Goal: Complete application form: Complete application form

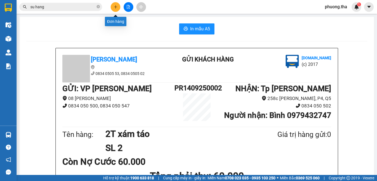
click at [116, 8] on icon "plus" at bounding box center [116, 7] width 4 height 4
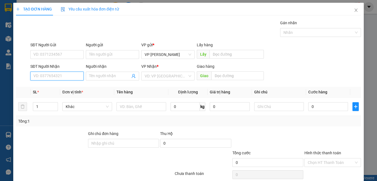
click at [60, 77] on input "SĐT Người Nhận" at bounding box center [56, 76] width 53 height 9
click at [47, 74] on input "471" at bounding box center [56, 76] width 53 height 9
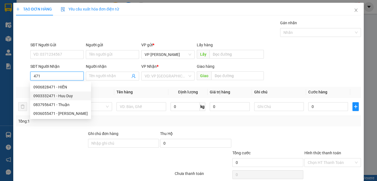
drag, startPoint x: 68, startPoint y: 96, endPoint x: 57, endPoint y: 84, distance: 16.2
click at [68, 96] on div "0903332471 - Huu Duy" at bounding box center [60, 96] width 54 height 6
type input "0903332471"
type input "Huu Duy"
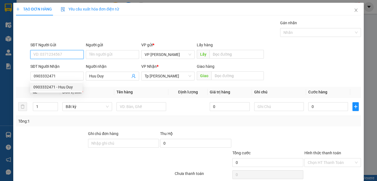
click at [69, 58] on input "SĐT Người Gửi" at bounding box center [56, 54] width 53 height 9
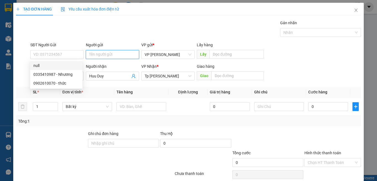
click at [104, 51] on input "Người gửi" at bounding box center [112, 54] width 53 height 9
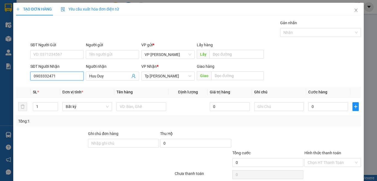
drag, startPoint x: 57, startPoint y: 75, endPoint x: 17, endPoint y: 67, distance: 40.8
click at [17, 67] on div "SĐT Người Nhận 0903332471 Người nhận Huu Duy VP Nhận * Tp [PERSON_NAME] Giao hà…" at bounding box center [188, 73] width 346 height 19
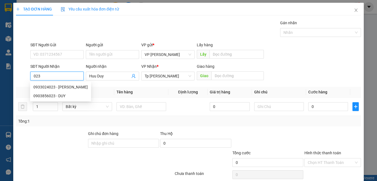
click at [59, 78] on input "023" at bounding box center [56, 76] width 53 height 9
click at [56, 94] on div "0903856023 - DUY" at bounding box center [60, 96] width 54 height 6
type input "0903856023"
type input "DUY"
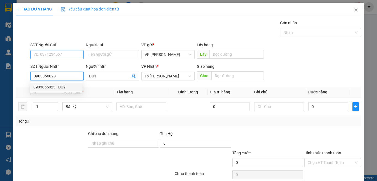
type input "0903856023"
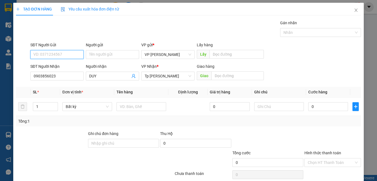
click at [64, 54] on input "SĐT Người Gửi" at bounding box center [56, 54] width 53 height 9
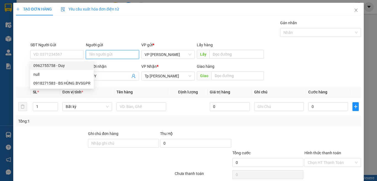
click at [101, 53] on input "Người gửi" at bounding box center [112, 54] width 53 height 9
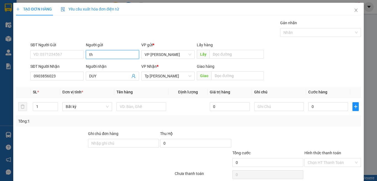
paste input "ục"
type input "thục nhi"
click at [194, 110] on td at bounding box center [187, 107] width 39 height 19
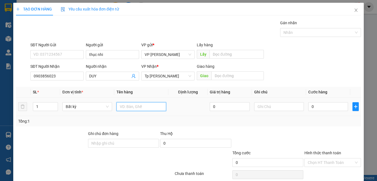
click at [155, 107] on input "text" at bounding box center [142, 106] width 50 height 9
paste input "óp"
paste input "ốp"
paste input "án"
paste input "ắng"
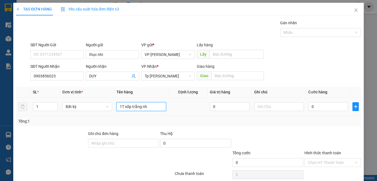
paste input "ỏ"
type input "1T xốp trắng nhỏ"
click at [319, 105] on input "0" at bounding box center [328, 106] width 40 height 9
type input "3"
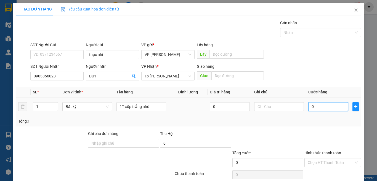
type input "3"
type input "30"
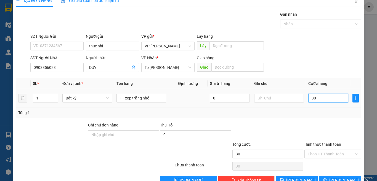
scroll to position [23, 0]
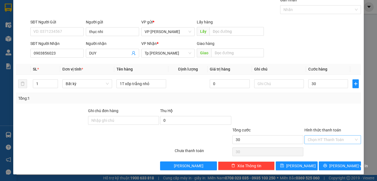
type input "30.000"
click at [314, 136] on input "Hình thức thanh toán" at bounding box center [331, 140] width 46 height 8
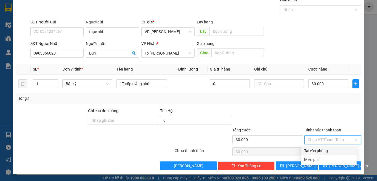
click at [318, 149] on div "Tại văn phòng" at bounding box center [328, 151] width 49 height 6
type input "0"
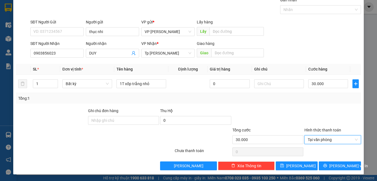
click at [329, 157] on div at bounding box center [333, 152] width 58 height 11
click at [328, 165] on button "[PERSON_NAME] và In" at bounding box center [340, 166] width 42 height 9
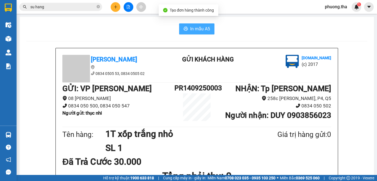
click at [198, 26] on span "In mẫu A5" at bounding box center [200, 28] width 20 height 7
click at [214, 29] on div "In mẫu A5" at bounding box center [196, 28] width 341 height 11
click at [184, 24] on button "In mẫu A5" at bounding box center [196, 28] width 35 height 11
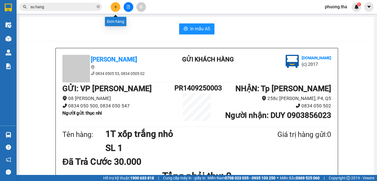
click at [112, 4] on button at bounding box center [116, 7] width 10 height 10
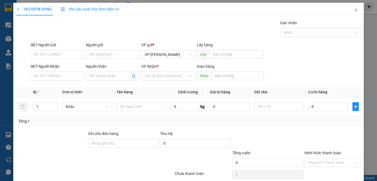
drag, startPoint x: 163, startPoint y: 78, endPoint x: 154, endPoint y: 81, distance: 10.4
click at [163, 77] on input "search" at bounding box center [166, 76] width 43 height 8
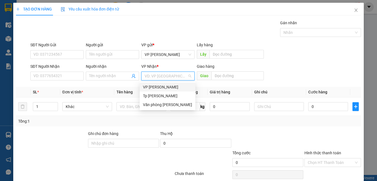
click at [149, 87] on div "VP [PERSON_NAME]" at bounding box center [167, 87] width 49 height 6
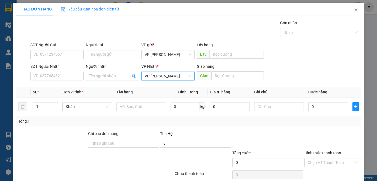
click at [173, 81] on div "VP Nhận * VP [PERSON_NAME] VP [PERSON_NAME]" at bounding box center [167, 73] width 53 height 19
click at [156, 77] on span "VP [PERSON_NAME]" at bounding box center [168, 76] width 47 height 8
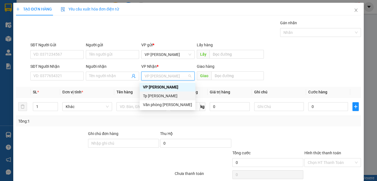
drag, startPoint x: 152, startPoint y: 94, endPoint x: 41, endPoint y: 75, distance: 112.8
click at [152, 95] on div "Tp [PERSON_NAME]" at bounding box center [167, 96] width 49 height 6
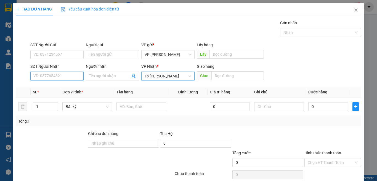
click at [46, 75] on input "SĐT Người Nhận" at bounding box center [56, 76] width 53 height 9
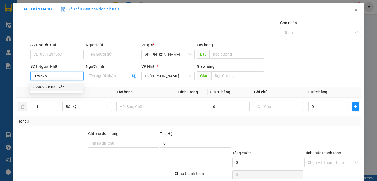
click at [71, 90] on div "0796250684 - Yến" at bounding box center [56, 87] width 52 height 9
type input "0796250684"
type input "Yến"
type input "0796250684"
click at [150, 112] on div at bounding box center [142, 106] width 50 height 11
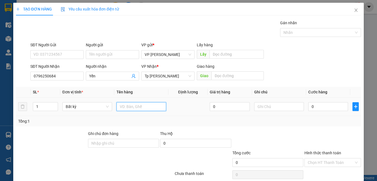
click at [151, 109] on input "text" at bounding box center [142, 106] width 50 height 9
paste input "ám"
paste input "đ"
paste input "ò"
paste input "ồ"
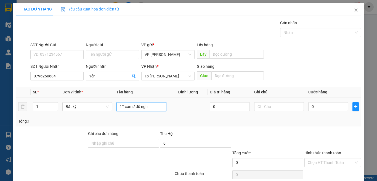
paste input "ê"
paste input "ề"
type input "1T xám / đồ nghề"
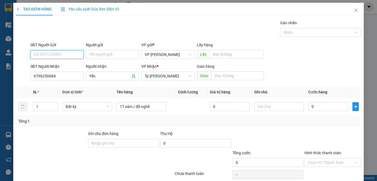
click at [68, 51] on input "SĐT Người Gửi" at bounding box center [56, 54] width 53 height 9
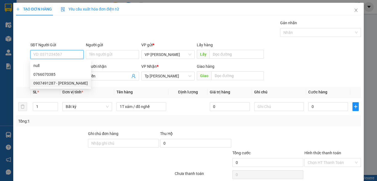
click at [44, 83] on div "0907491287 - [PERSON_NAME]" at bounding box center [60, 83] width 54 height 6
type input "0907491287"
type input "Sang"
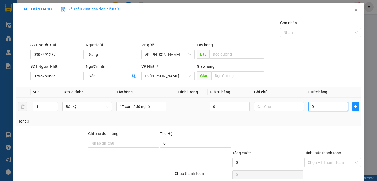
click at [321, 107] on input "0" at bounding box center [328, 106] width 40 height 9
type input "3"
type input "30"
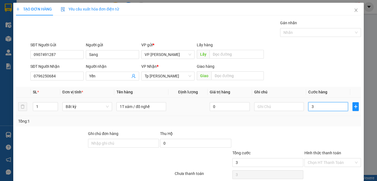
type input "30"
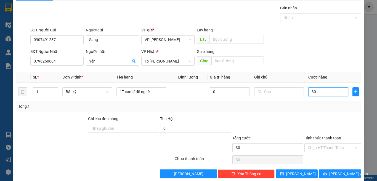
scroll to position [23, 0]
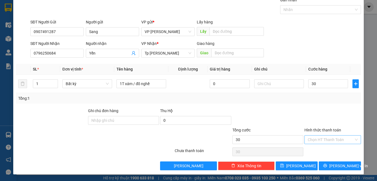
click at [318, 143] on input "Hình thức thanh toán" at bounding box center [331, 140] width 46 height 8
type input "30.000"
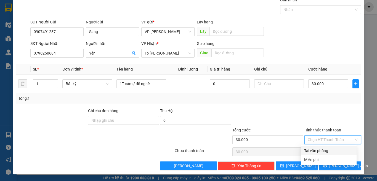
click at [320, 152] on div "Tại văn phòng" at bounding box center [328, 151] width 49 height 6
type input "0"
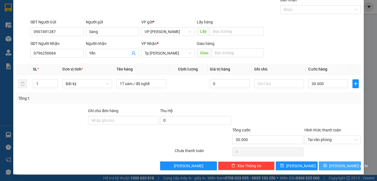
click at [319, 165] on button "[PERSON_NAME] và In" at bounding box center [340, 166] width 42 height 9
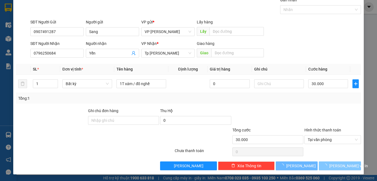
scroll to position [2, 0]
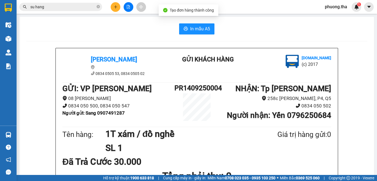
click at [214, 34] on div "In mẫu A5" at bounding box center [196, 28] width 341 height 11
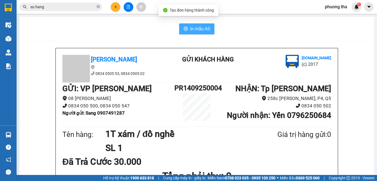
click at [187, 29] on button "In mẫu A5" at bounding box center [196, 28] width 35 height 11
